Goal: Learn about a topic

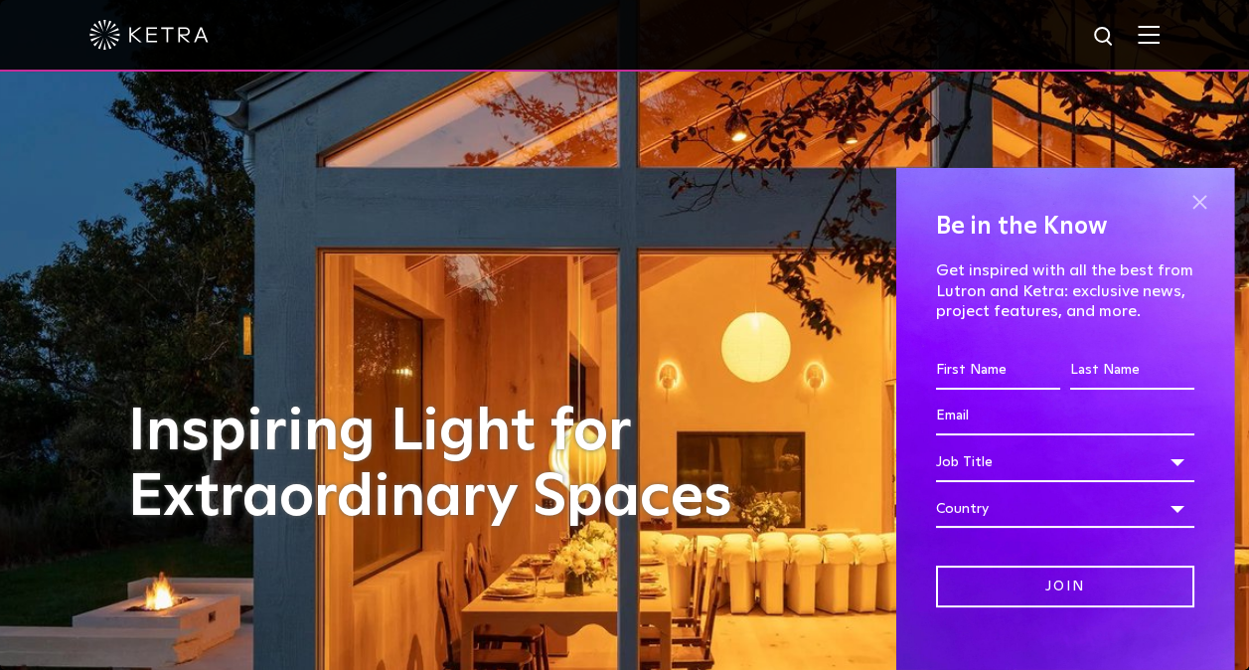
click at [1197, 211] on span at bounding box center [1200, 203] width 30 height 30
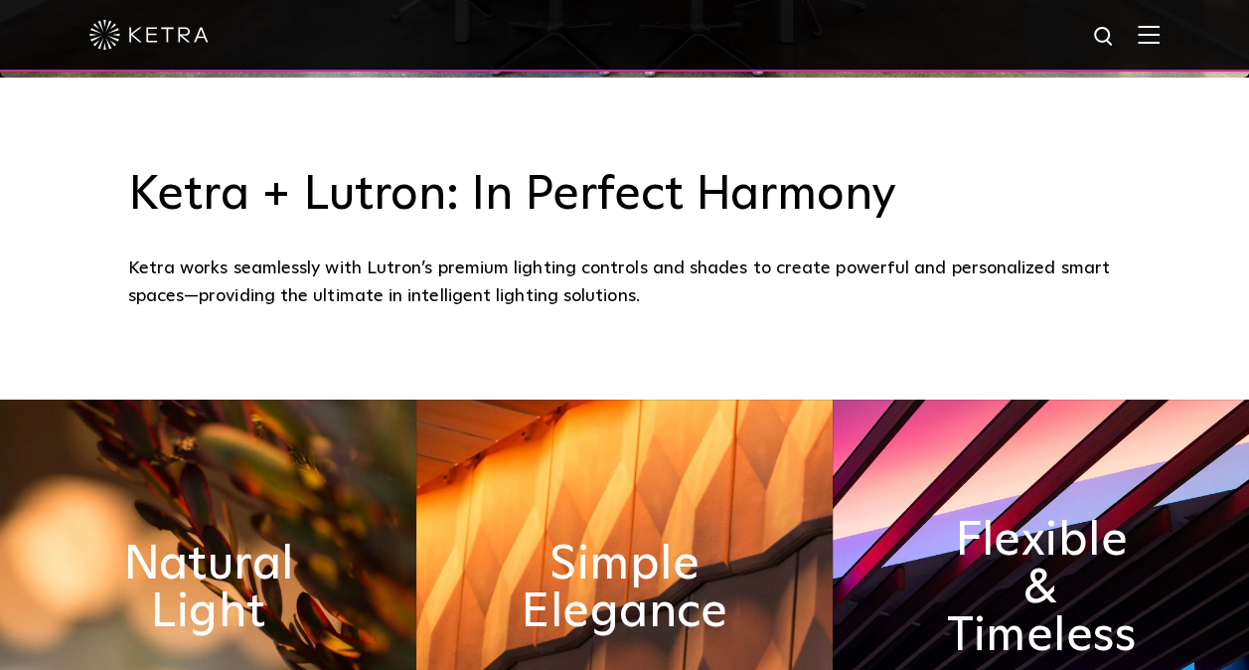
scroll to position [497, 0]
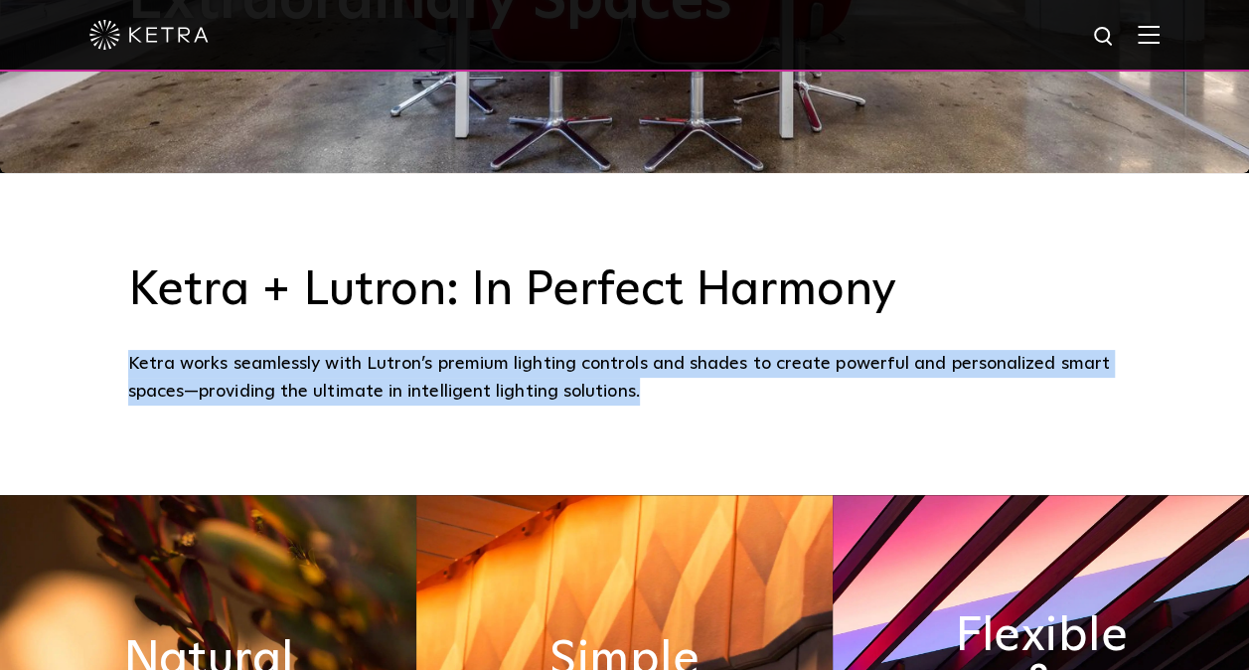
drag, startPoint x: 94, startPoint y: 377, endPoint x: 745, endPoint y: 403, distance: 651.5
click at [745, 403] on div "Ketra + Lutron: In Perfect Harmony Ketra works seamlessly with Lutron’s premium…" at bounding box center [624, 334] width 1249 height 322
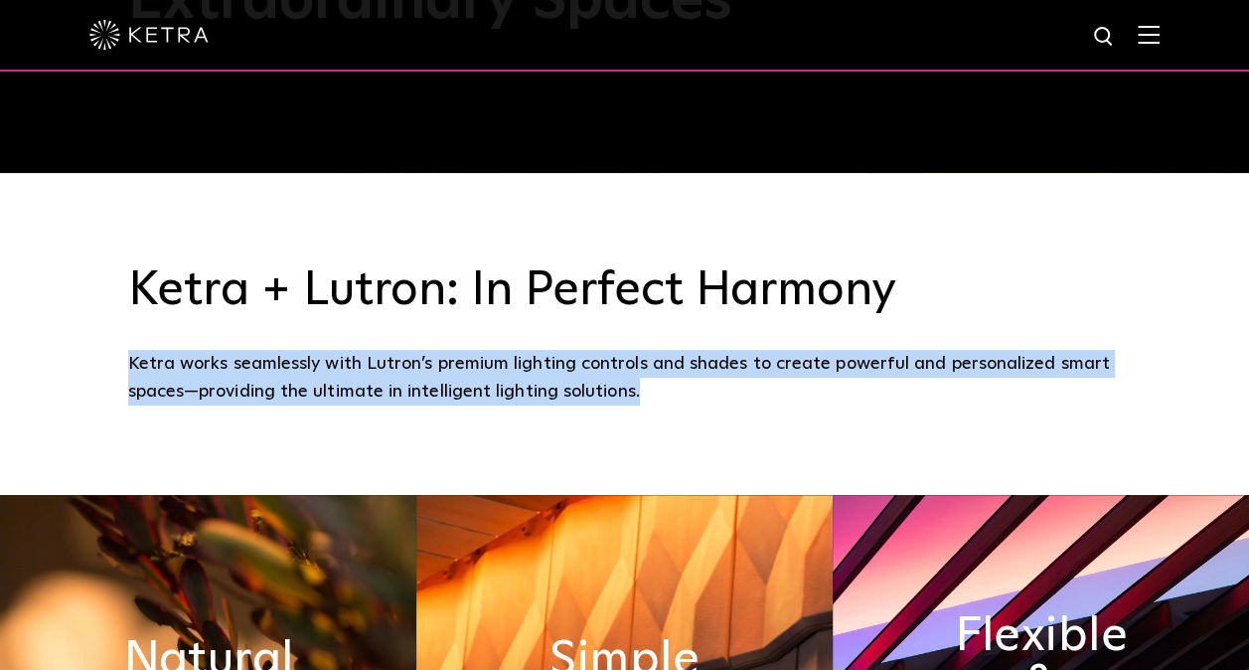
click at [745, 403] on div "Ketra works seamlessly with Lutron’s premium lighting controls and shades to cr…" at bounding box center [625, 378] width 994 height 57
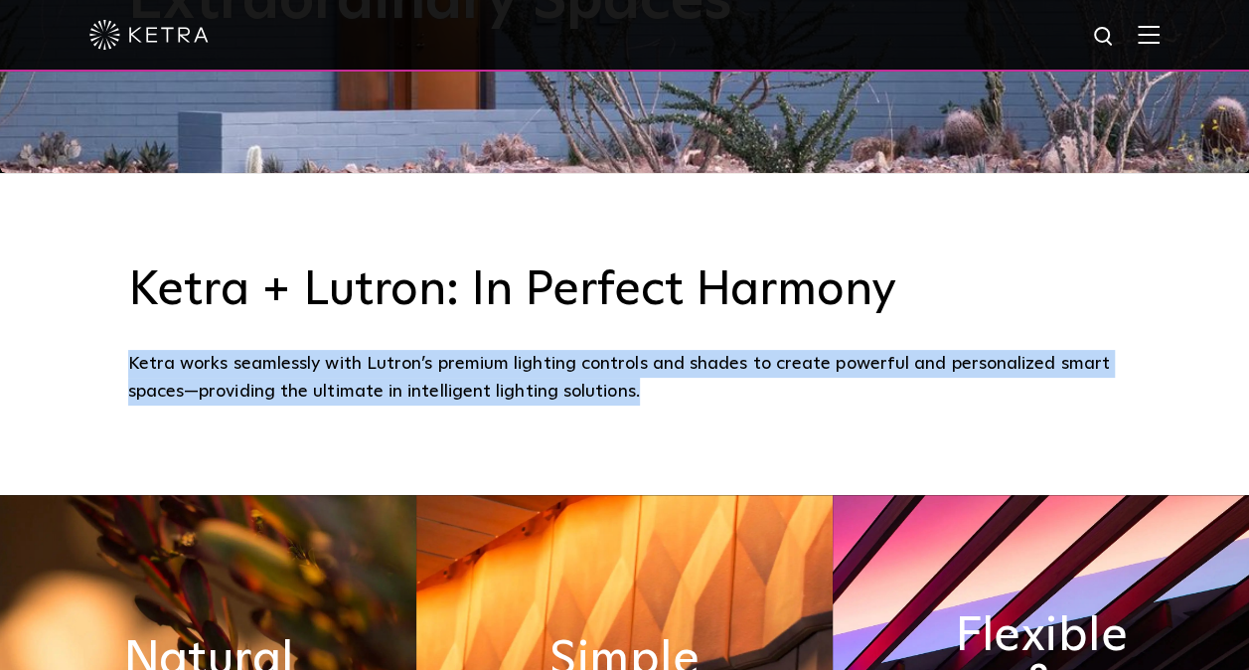
click at [745, 403] on div "Ketra works seamlessly with Lutron’s premium lighting controls and shades to cr…" at bounding box center [625, 378] width 994 height 57
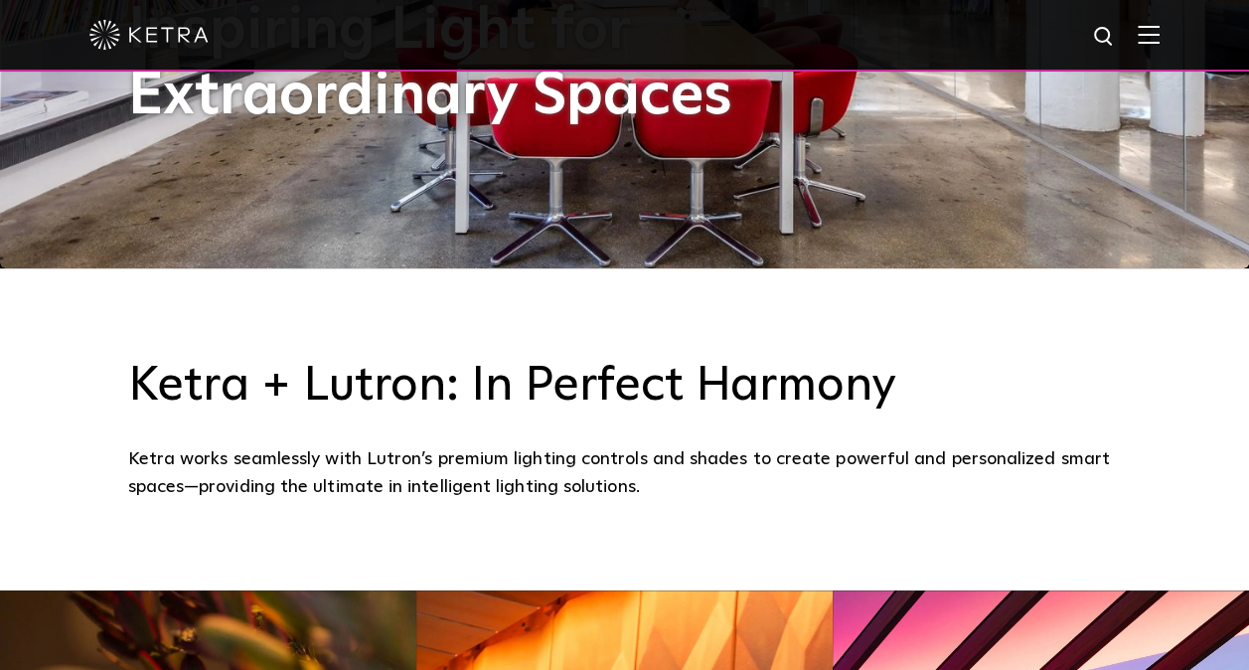
scroll to position [0, 0]
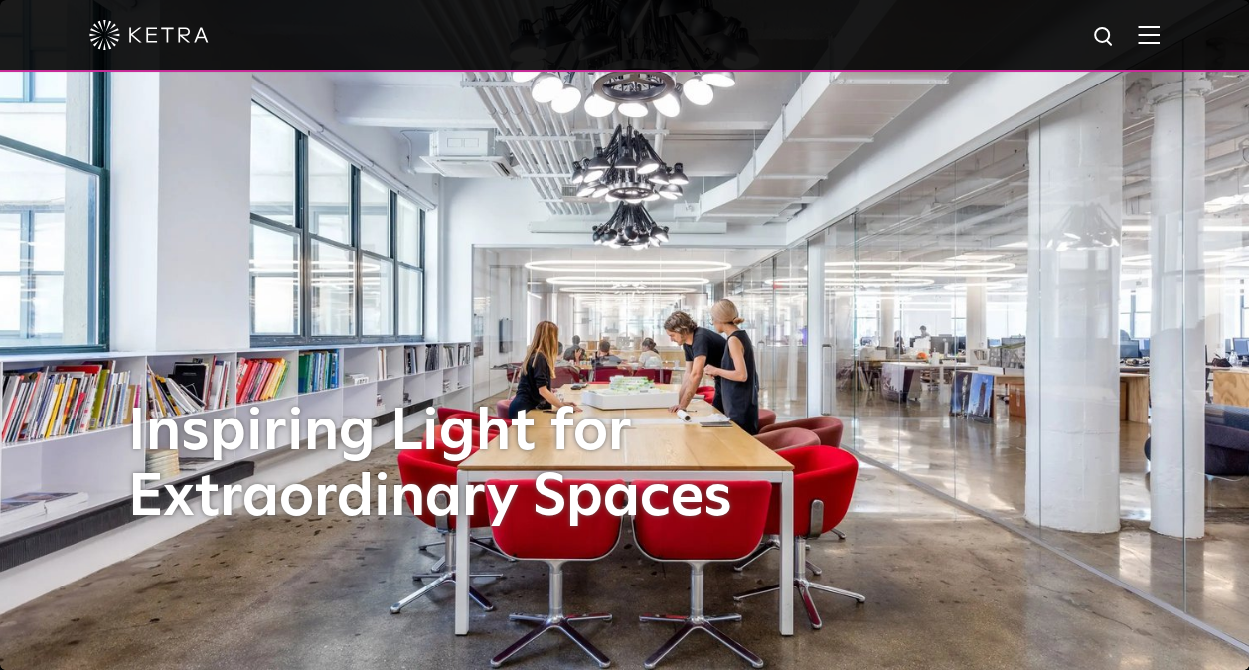
click at [162, 35] on img at bounding box center [148, 35] width 119 height 30
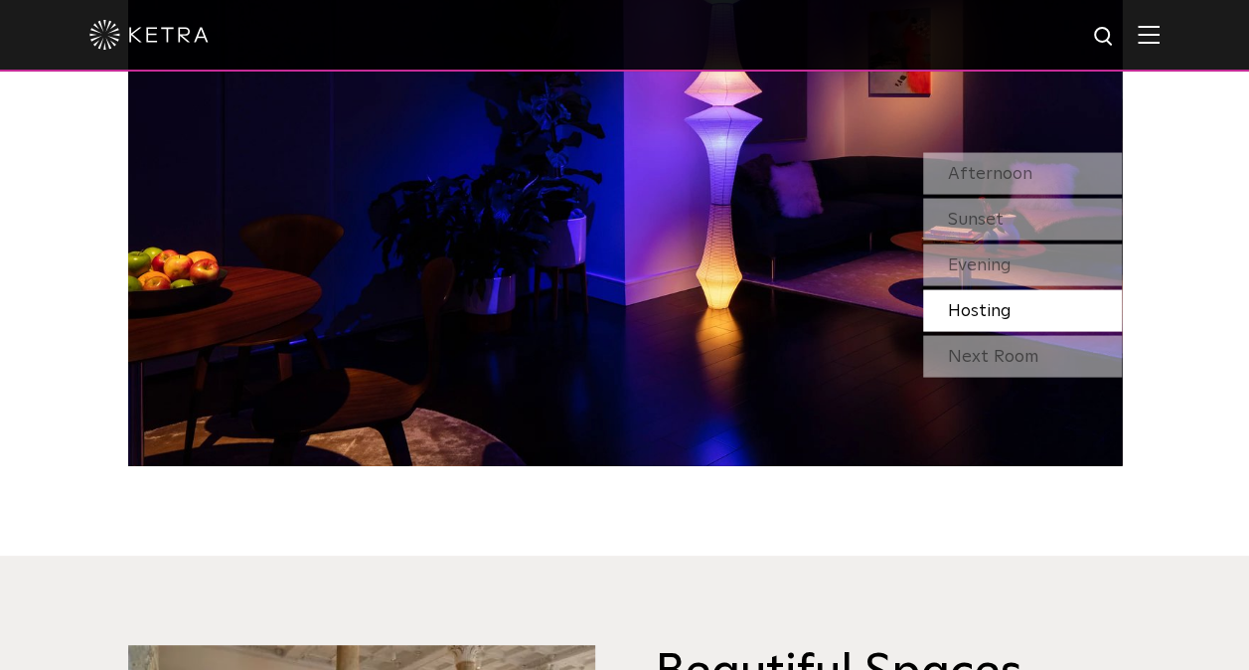
scroll to position [1888, 0]
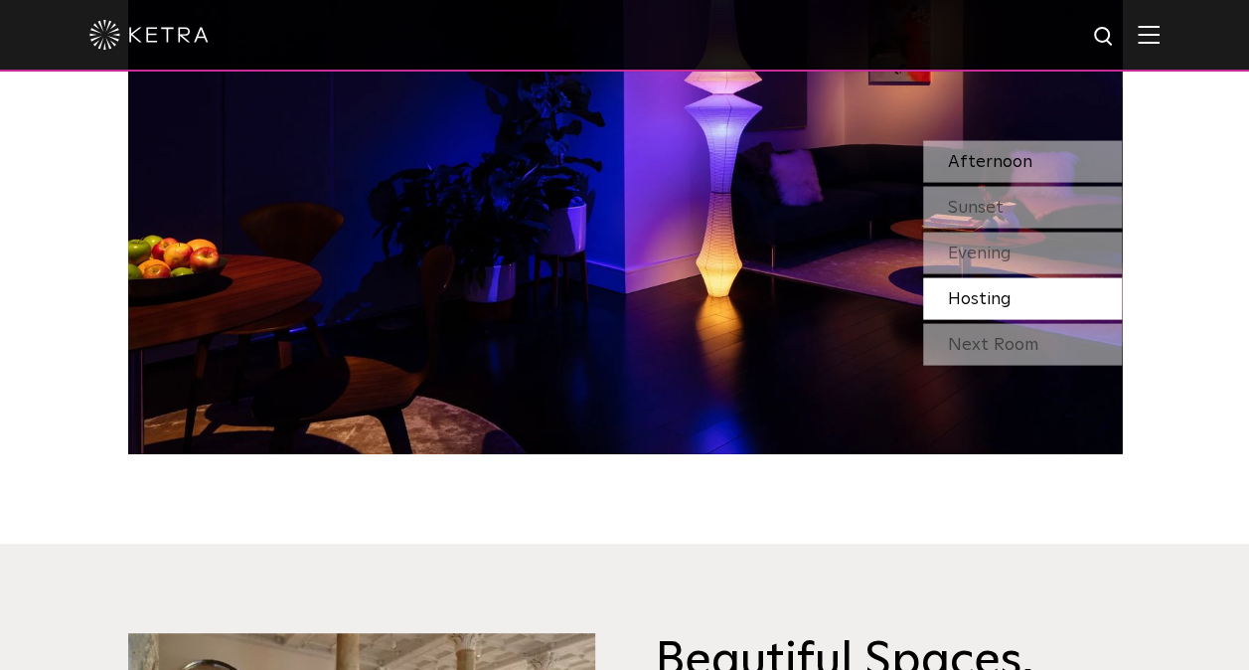
click at [994, 147] on div "Afternoon" at bounding box center [1022, 162] width 199 height 42
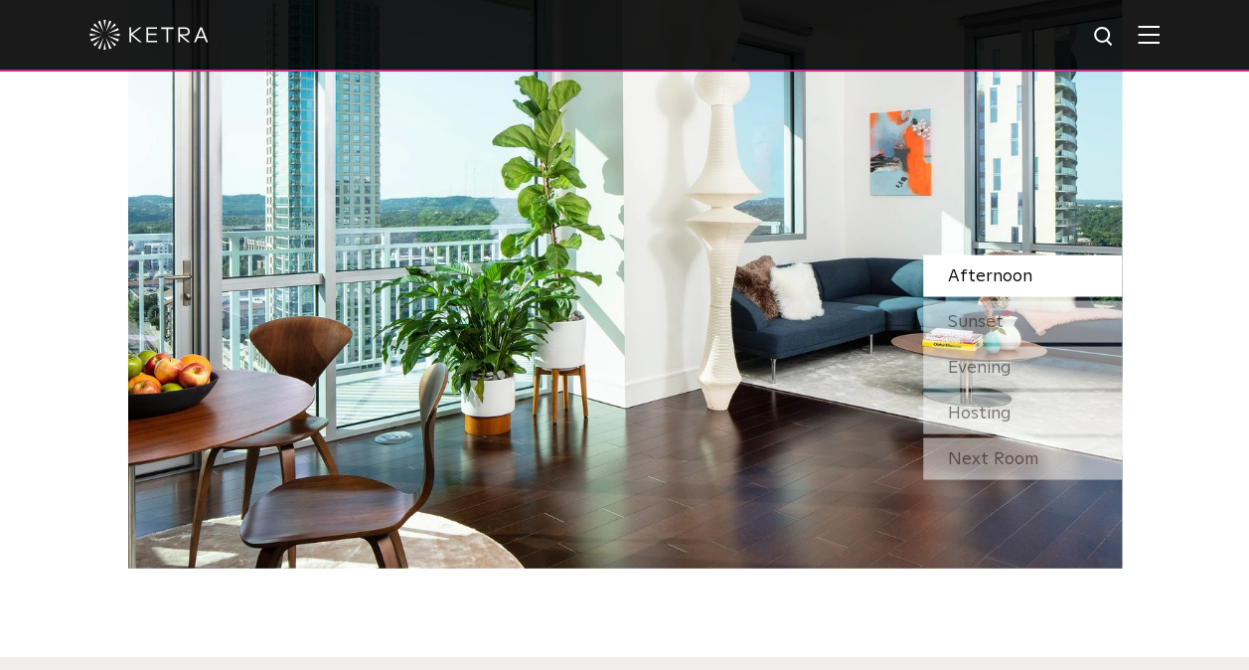
scroll to position [1789, 0]
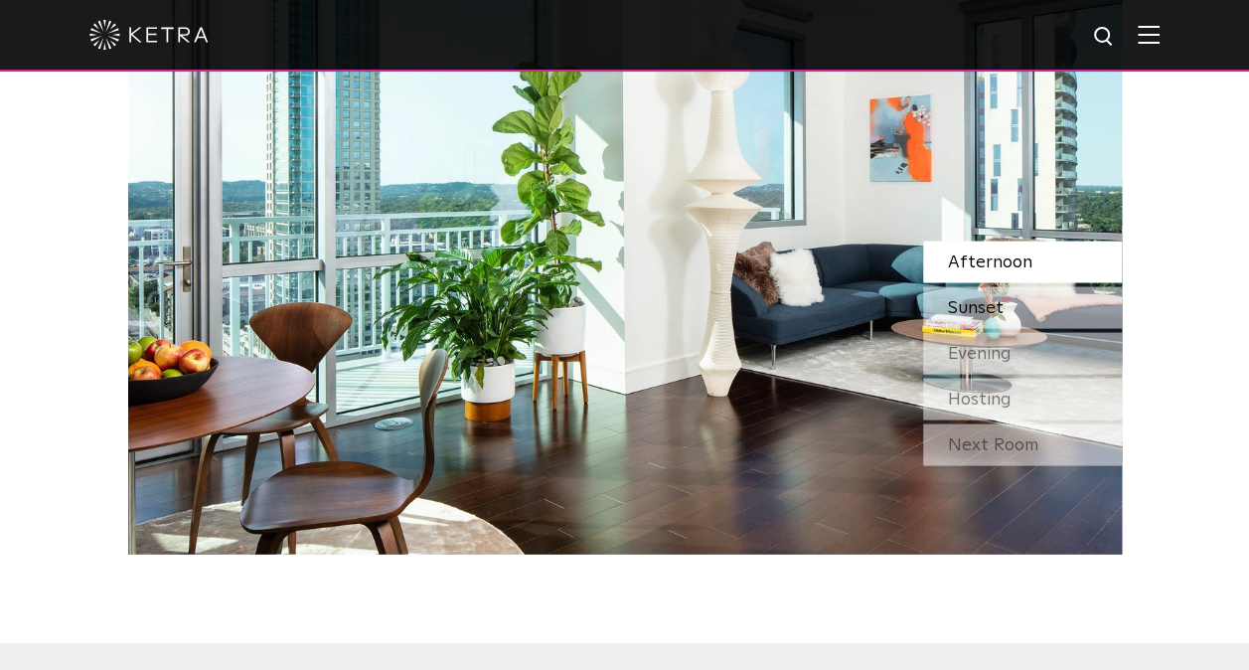
click at [950, 299] on span "Sunset" at bounding box center [976, 307] width 56 height 18
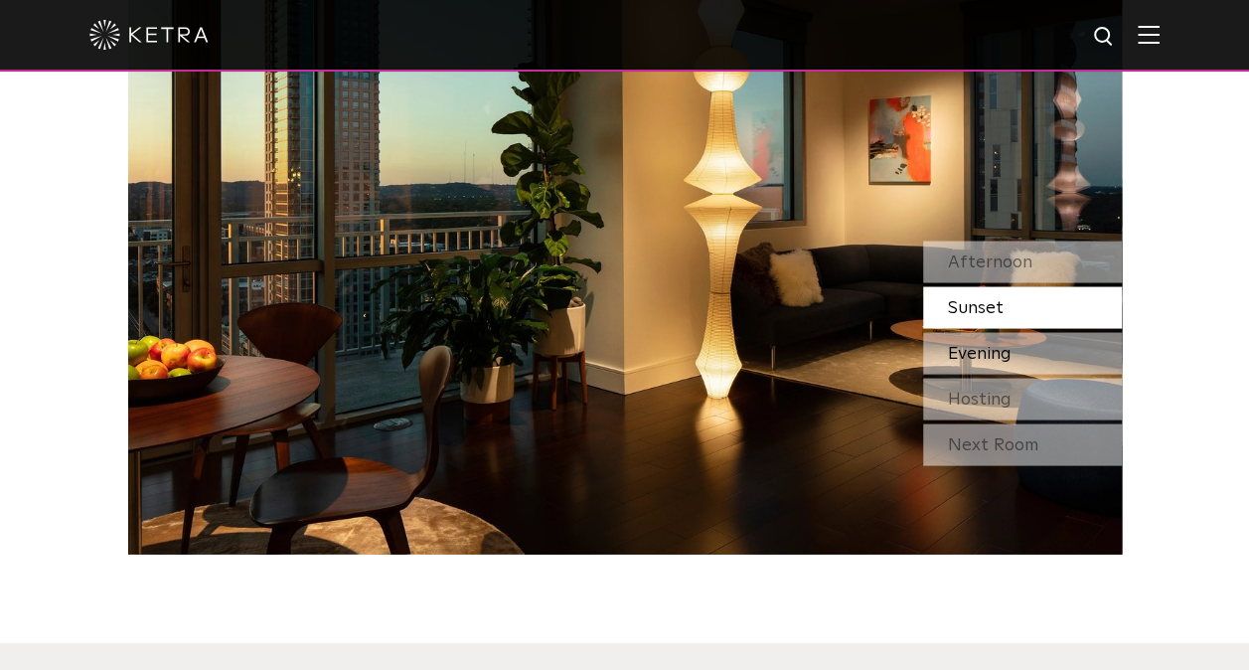
click at [982, 366] on div "Evening" at bounding box center [1022, 353] width 199 height 42
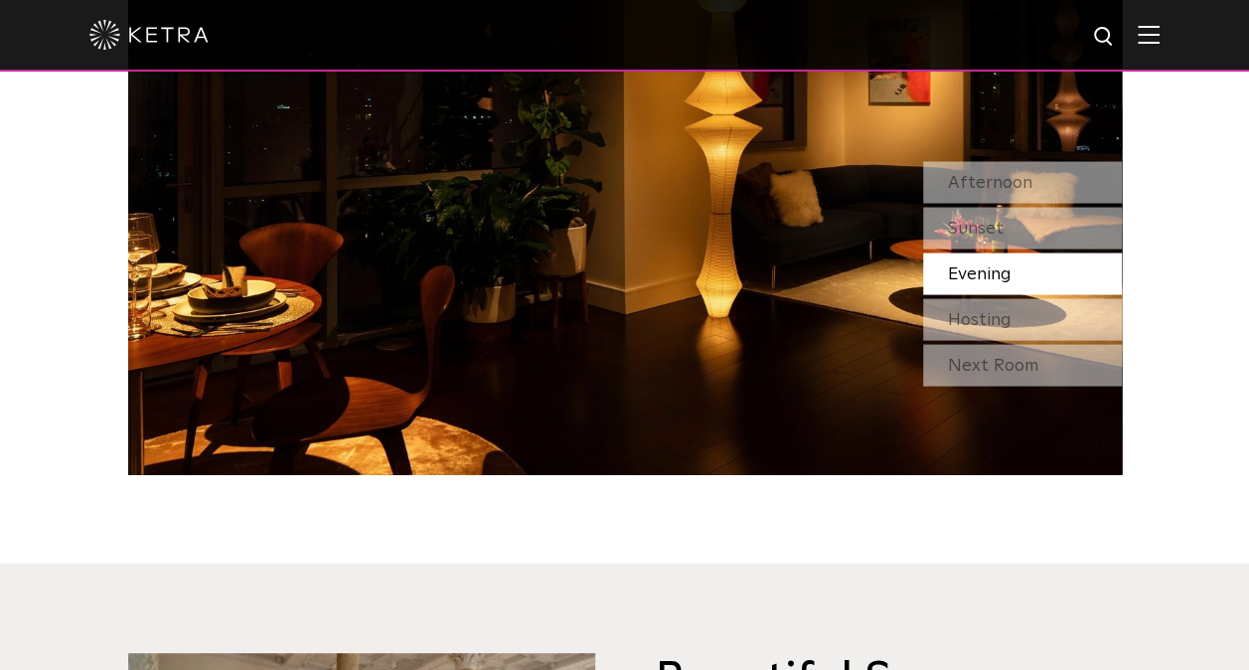
scroll to position [1888, 0]
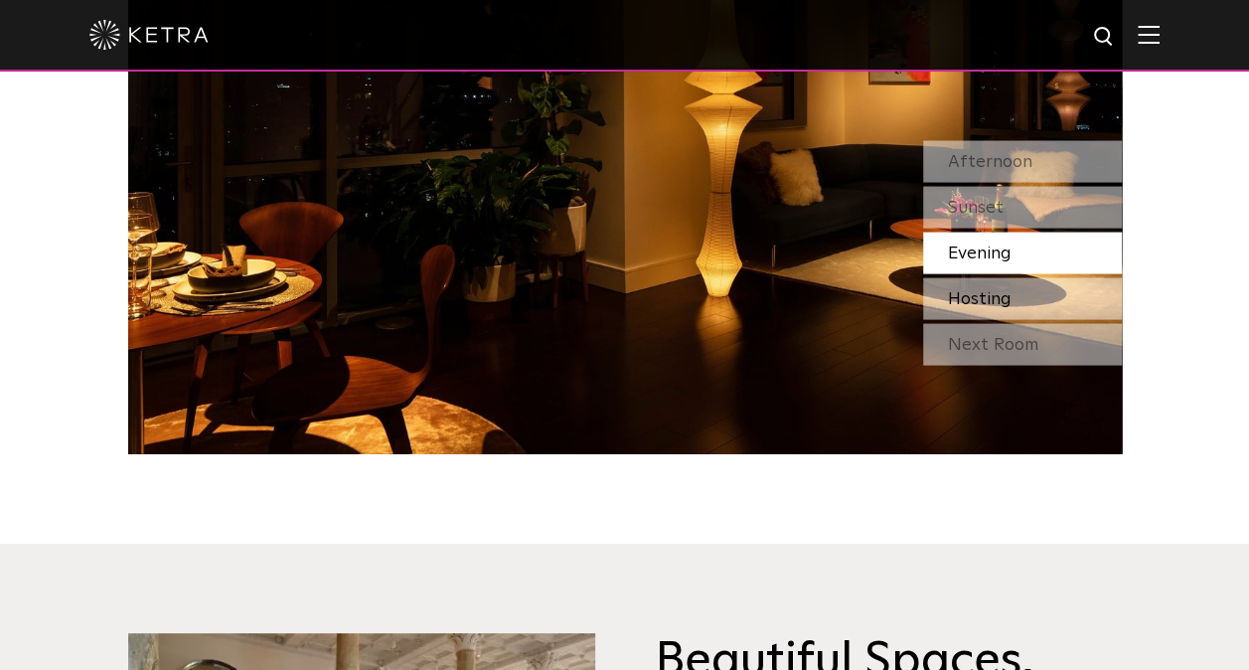
click at [1020, 298] on div "Hosting" at bounding box center [1022, 299] width 199 height 42
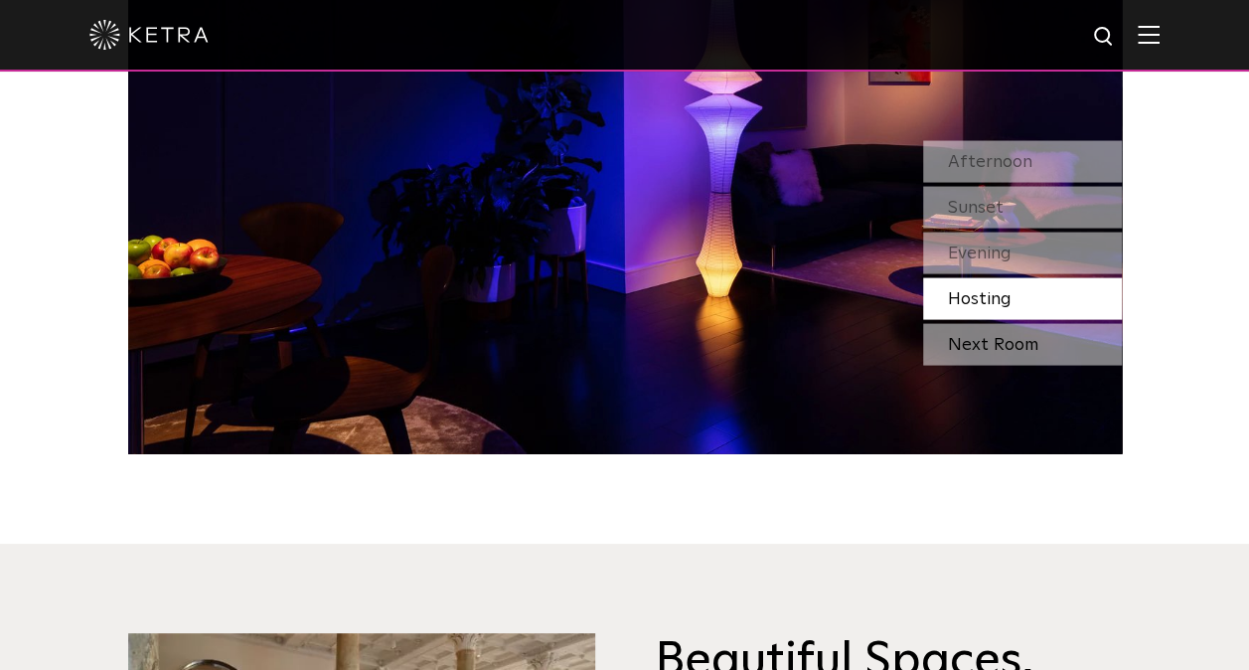
click at [971, 336] on div "Next Room" at bounding box center [1022, 345] width 199 height 42
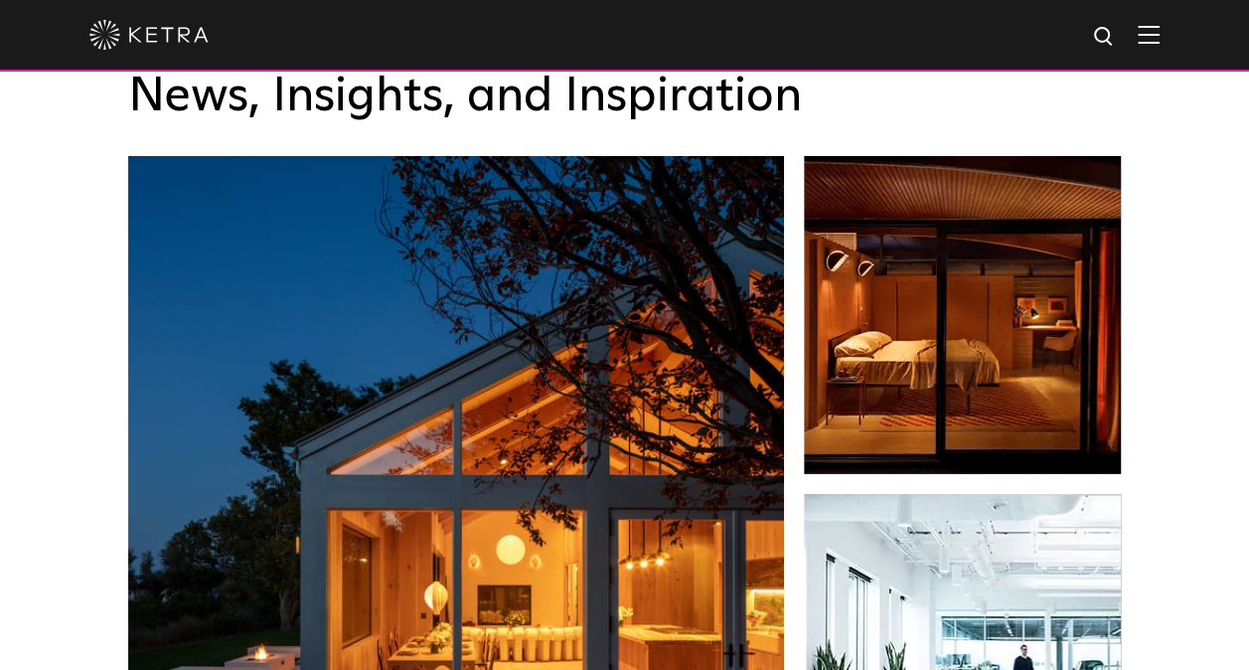
scroll to position [2882, 0]
